Goal: Contribute content: Contribute content

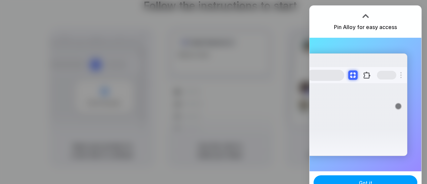
click at [364, 180] on span "Got it" at bounding box center [365, 182] width 13 height 7
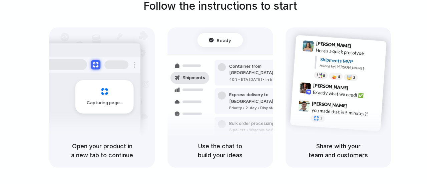
click at [214, 92] on div at bounding box center [214, 92] width 0 height 0
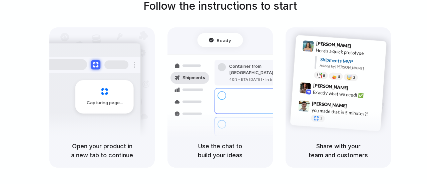
click at [108, 118] on div "Capturing page" at bounding box center [90, 94] width 101 height 102
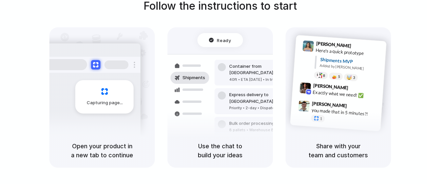
click at [108, 100] on span "Capturing page" at bounding box center [105, 102] width 37 height 7
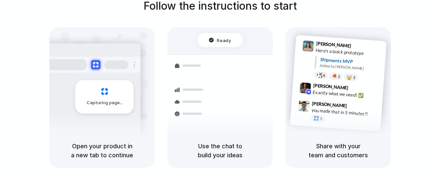
click at [225, 40] on span "Ready" at bounding box center [224, 40] width 14 height 7
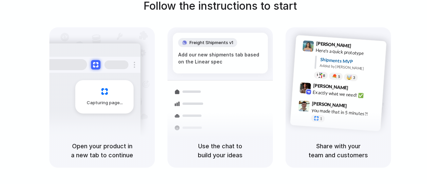
click at [90, 116] on div "Capturing page" at bounding box center [90, 94] width 101 height 102
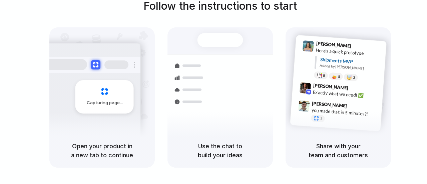
click at [97, 98] on div "Capturing page" at bounding box center [104, 96] width 58 height 33
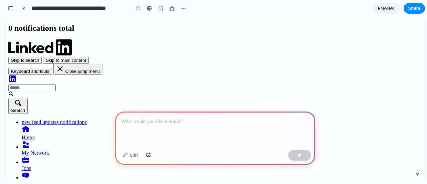
click at [180, 118] on p at bounding box center [215, 121] width 188 height 8
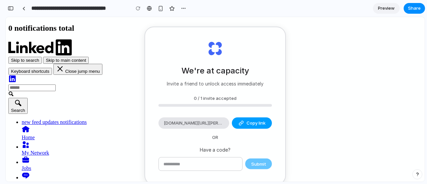
click at [242, 123] on button "Copy link" at bounding box center [252, 122] width 40 height 11
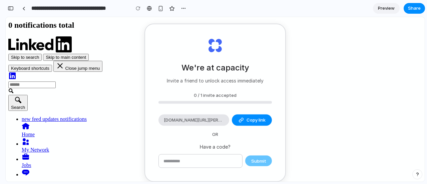
type input "**********"
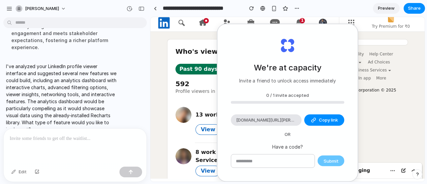
scroll to position [0, 0]
